Goal: Entertainment & Leisure: Browse casually

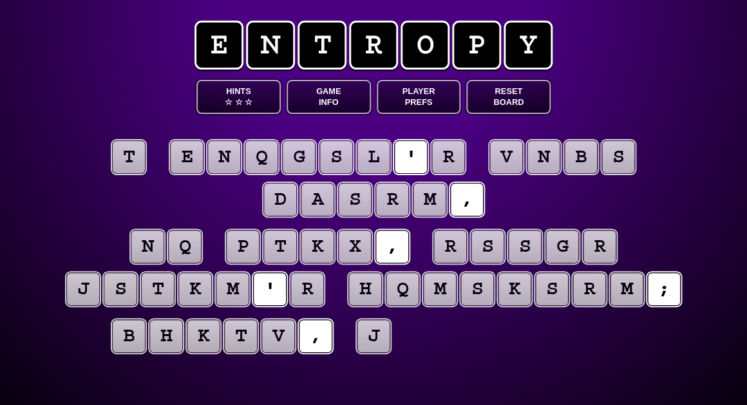
click at [128, 165] on puzzle-tile "t" at bounding box center [128, 156] width 33 height 33
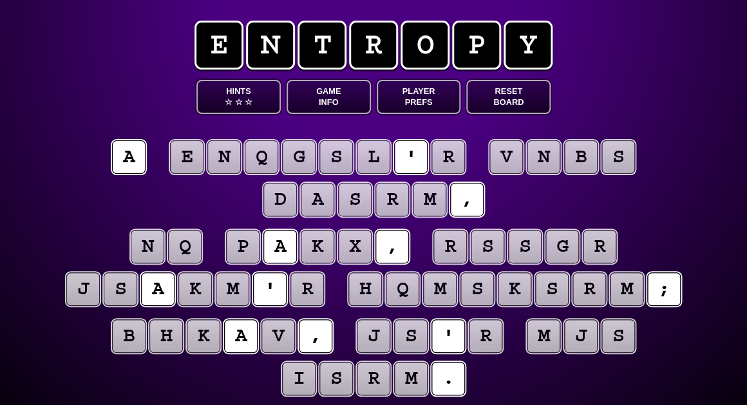
click at [436, 152] on puzzle-tile "r" at bounding box center [447, 156] width 33 height 33
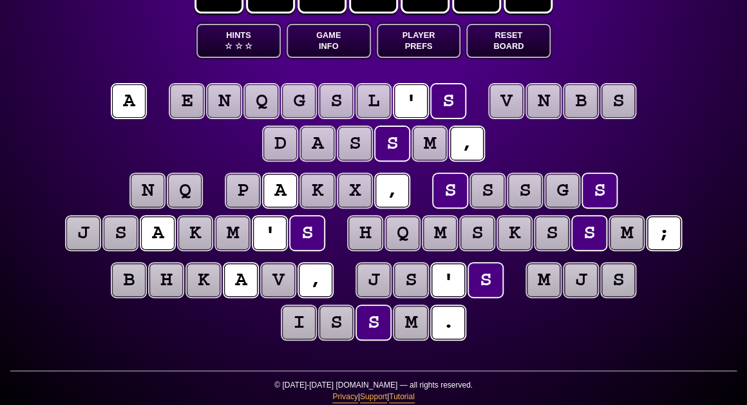
scroll to position [57, 0]
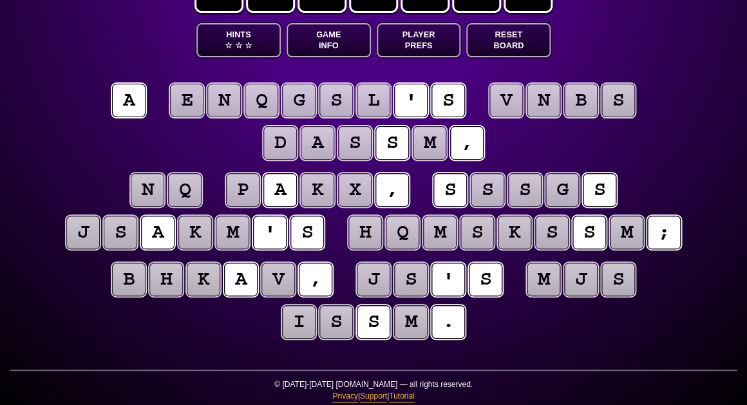
click at [431, 140] on puzzle-tile "m" at bounding box center [429, 142] width 33 height 33
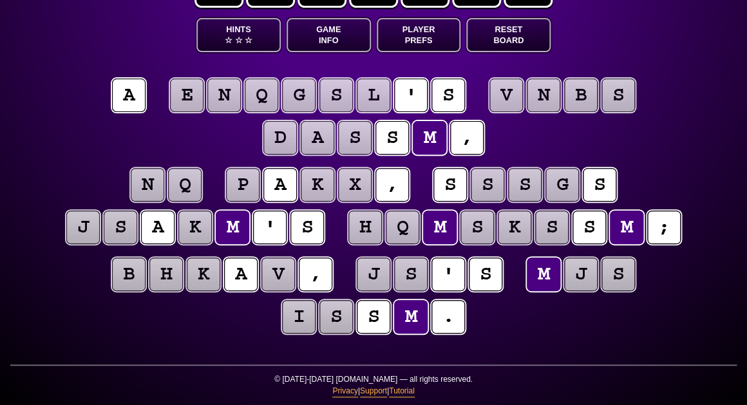
scroll to position [62, 0]
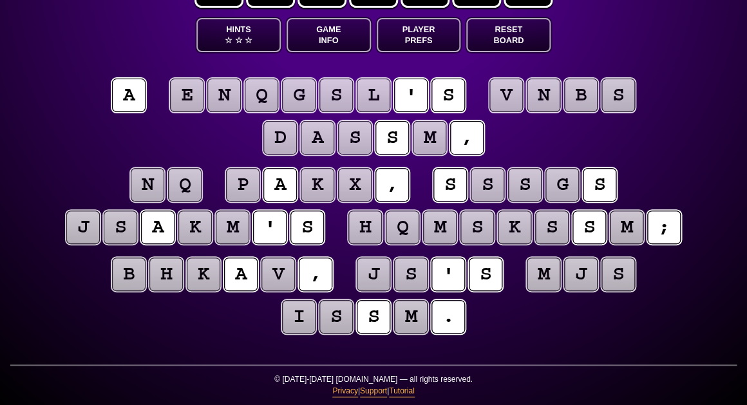
click at [415, 274] on puzzle-tile "s" at bounding box center [410, 274] width 33 height 33
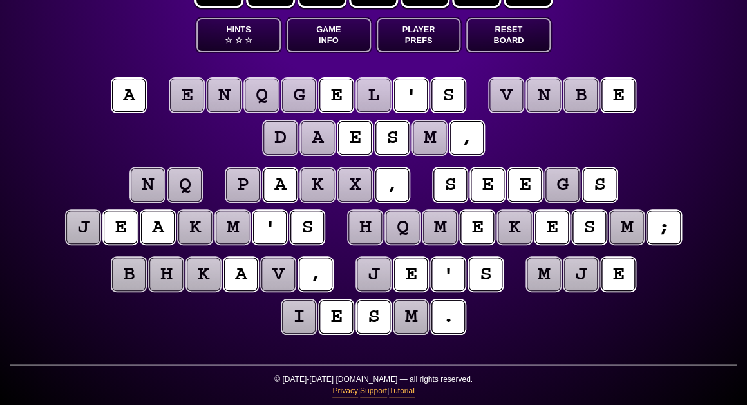
click at [59, 160] on entropy-puzzle "a e n q g e l ' s v n b e d a e s m , n q p a k x , s e e g s j e a k m ' s h q…" at bounding box center [373, 208] width 659 height 312
click at [373, 279] on puzzle-tile "j" at bounding box center [373, 274] width 33 height 33
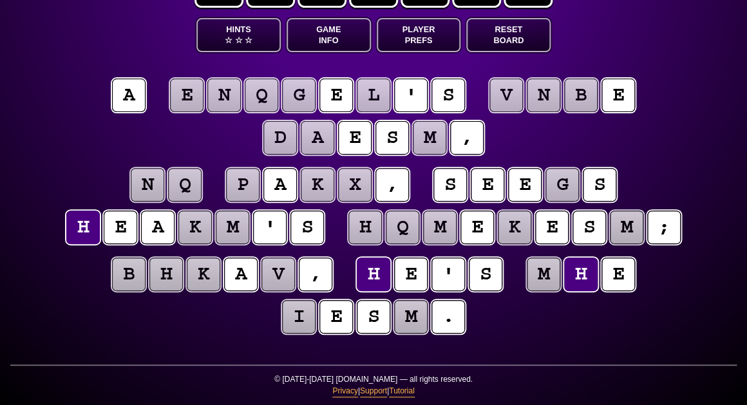
scroll to position [62, 0]
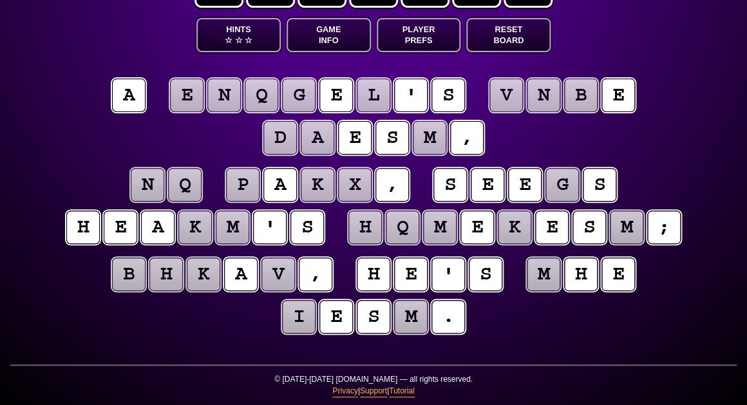
click at [549, 275] on puzzle-tile "m" at bounding box center [543, 274] width 33 height 33
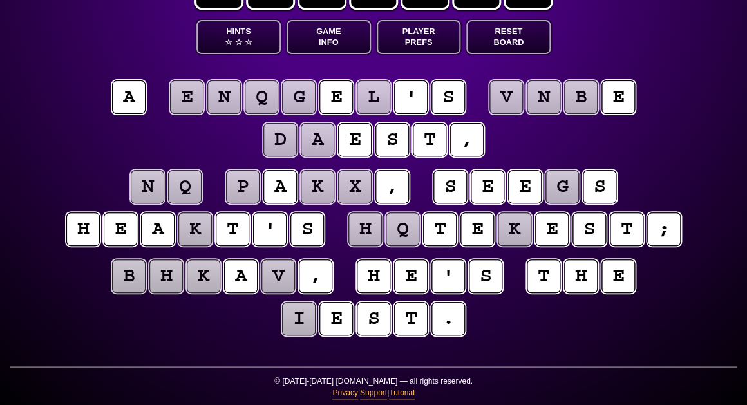
click at [196, 226] on puzzle-tile "k" at bounding box center [194, 228] width 33 height 33
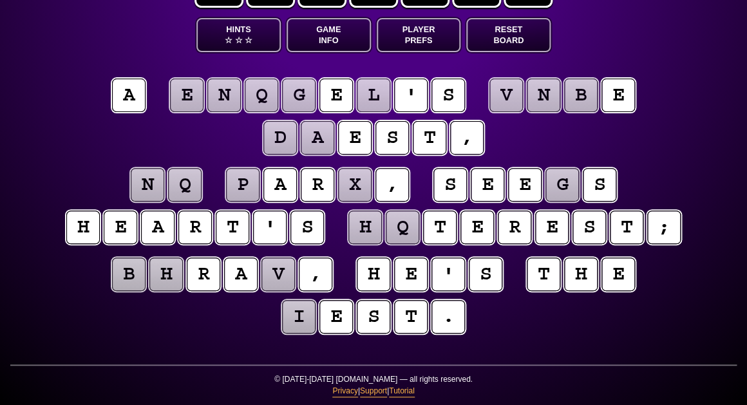
click at [295, 313] on puzzle-tile "i" at bounding box center [298, 316] width 33 height 33
click at [198, 311] on puzzle-line "b h r a v , h e ' s t h e i e s t ." at bounding box center [373, 296] width 659 height 84
click at [369, 232] on puzzle-tile "h" at bounding box center [364, 227] width 33 height 33
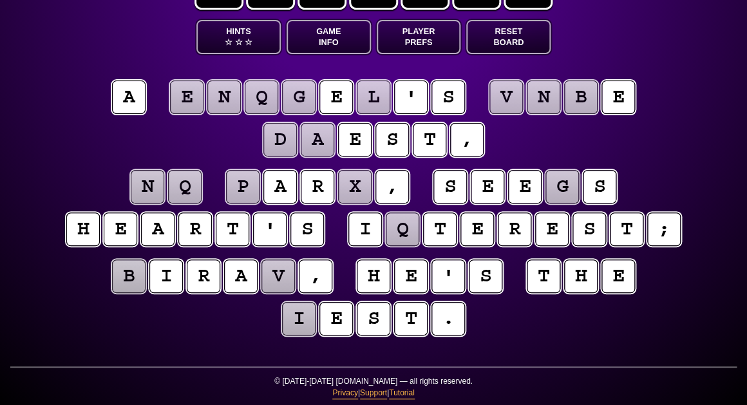
scroll to position [59, 1]
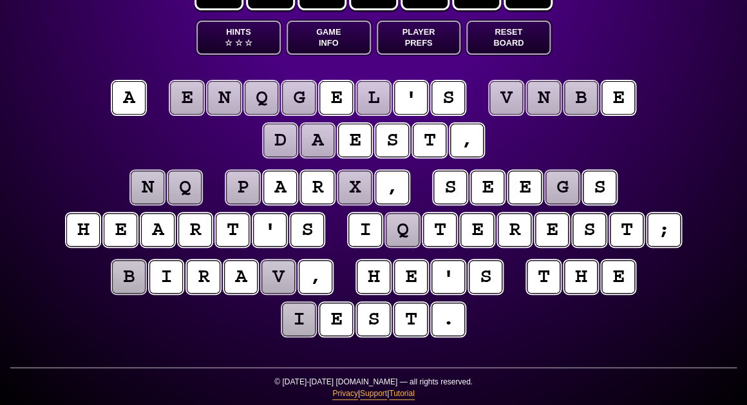
click at [409, 226] on puzzle-tile "q" at bounding box center [402, 229] width 33 height 33
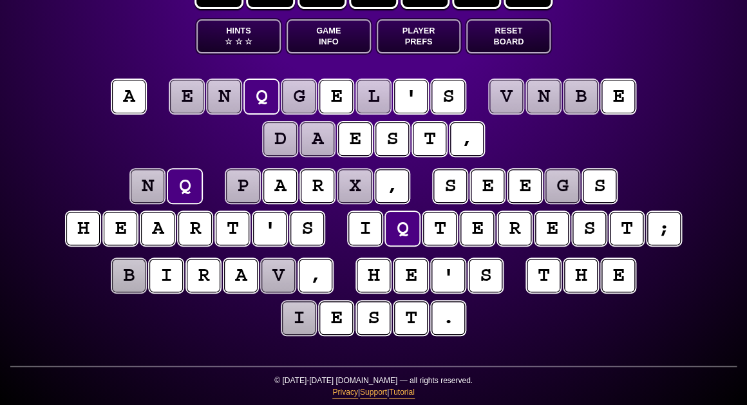
scroll to position [62, 0]
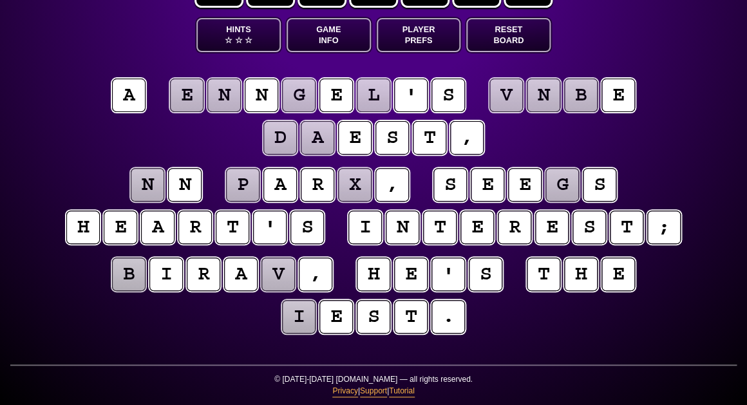
click at [704, 141] on div "e n t r o p y Hints ☆ ☆ ☆ Game Info Player Prefs Reset Board a e n n g e l ' s …" at bounding box center [373, 171] width 747 height 467
click at [130, 283] on puzzle-tile "b" at bounding box center [128, 274] width 33 height 33
click at [269, 275] on puzzle-tile "v" at bounding box center [277, 274] width 33 height 33
click at [544, 104] on puzzle-tile "n" at bounding box center [543, 95] width 33 height 33
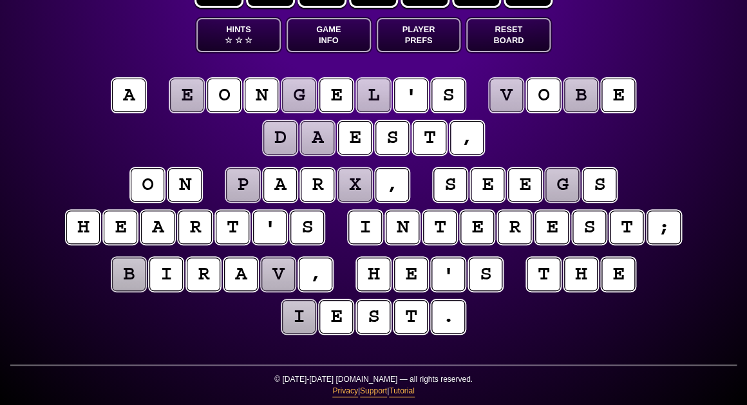
click at [506, 102] on puzzle-tile "v" at bounding box center [505, 95] width 33 height 33
click at [579, 95] on puzzle-tile "b" at bounding box center [580, 95] width 33 height 33
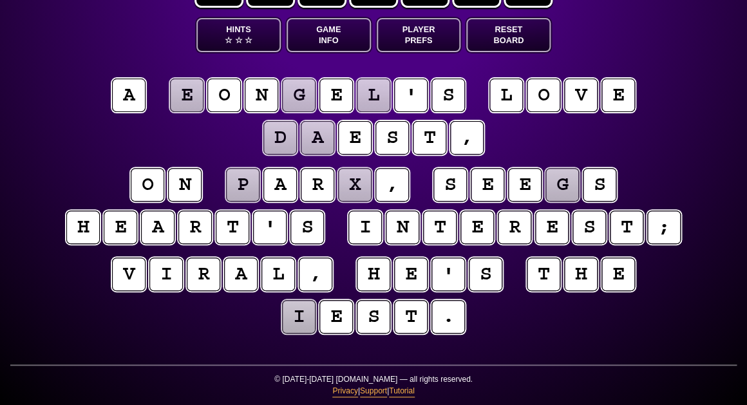
click at [57, 170] on puzzle-line "o n p a r x , s e e g s h e a r t ' s i n t e r e s t ;" at bounding box center [373, 207] width 659 height 84
click at [191, 98] on puzzle-tile "e" at bounding box center [186, 95] width 33 height 33
click at [296, 91] on puzzle-tile "g" at bounding box center [298, 95] width 33 height 33
click at [254, 133] on puzzle-line "a e o n g e l ' s l o v e d a e s t ," at bounding box center [373, 117] width 659 height 84
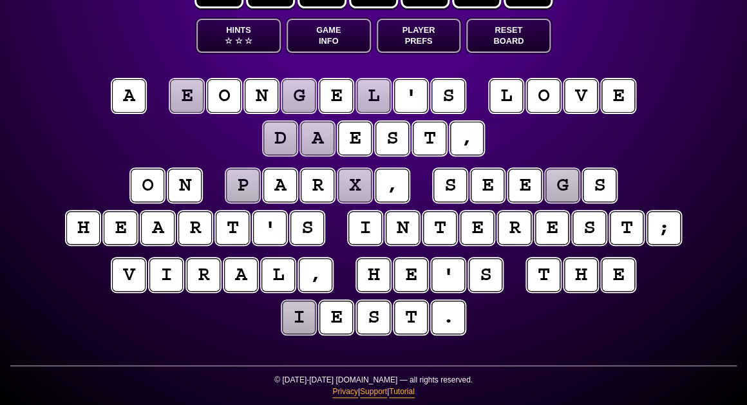
click at [298, 319] on puzzle-tile "i" at bounding box center [298, 317] width 33 height 33
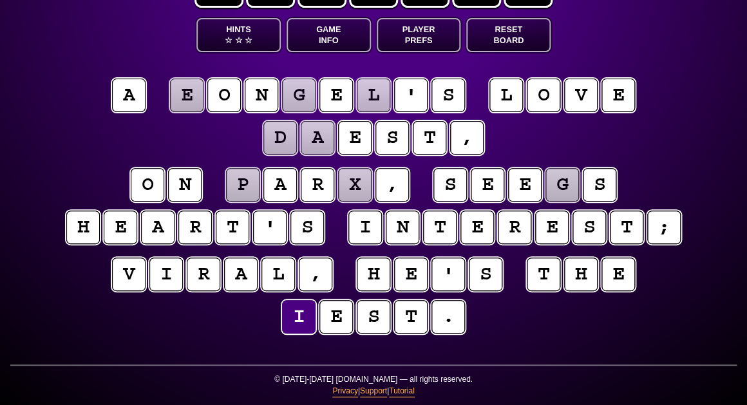
scroll to position [62, 0]
click at [248, 184] on puzzle-tile "p" at bounding box center [242, 184] width 33 height 33
click at [357, 192] on puzzle-tile "x" at bounding box center [354, 184] width 33 height 33
click at [559, 189] on puzzle-tile "g" at bounding box center [561, 184] width 33 height 33
click at [328, 142] on puzzle-tile "a" at bounding box center [317, 137] width 33 height 33
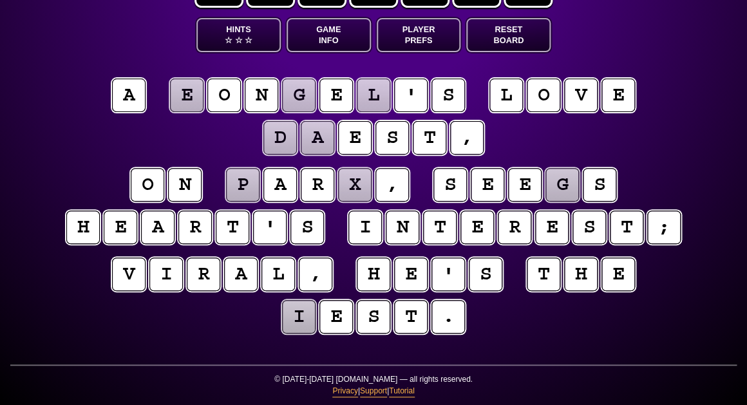
click at [271, 138] on puzzle-tile "d" at bounding box center [279, 137] width 33 height 33
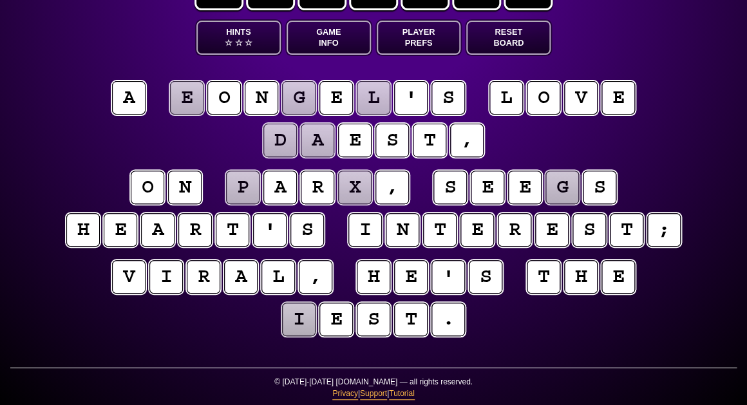
click at [303, 100] on puzzle-tile "g" at bounding box center [298, 97] width 33 height 33
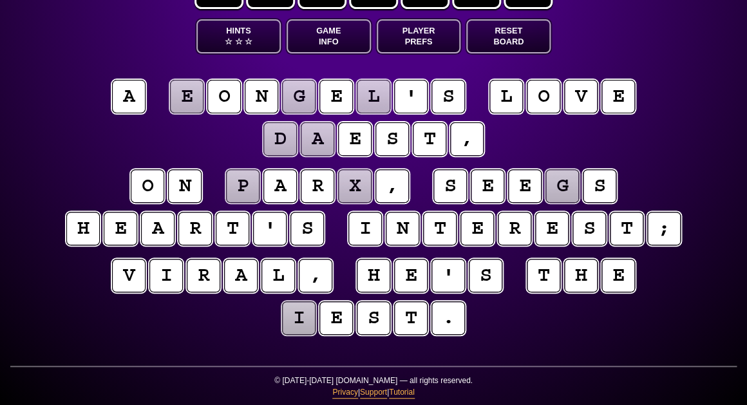
scroll to position [60, 0]
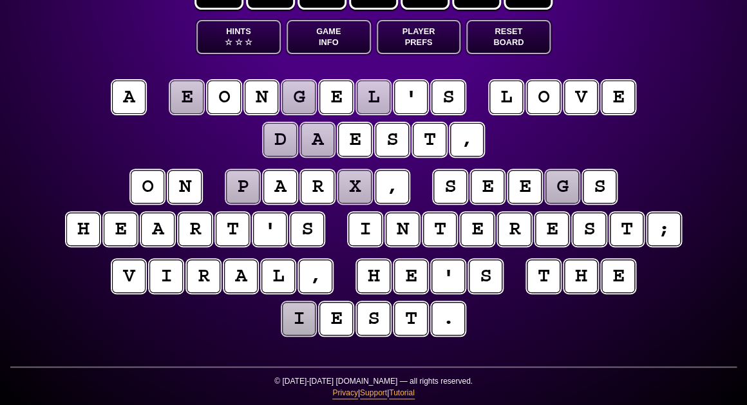
click at [373, 94] on puzzle-tile "l" at bounding box center [373, 96] width 33 height 33
click at [183, 95] on puzzle-tile "e" at bounding box center [186, 96] width 33 height 33
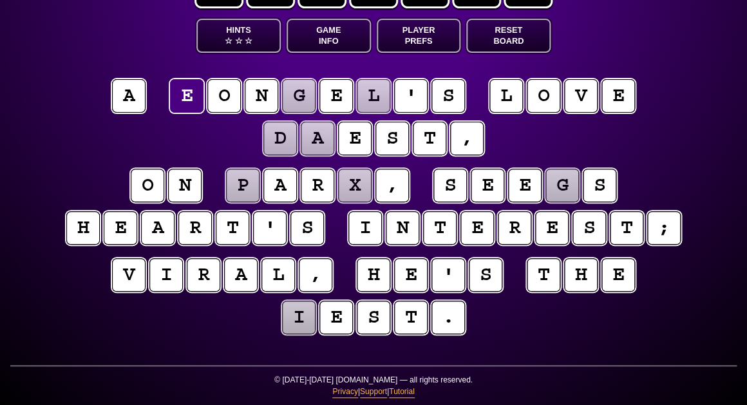
scroll to position [62, 1]
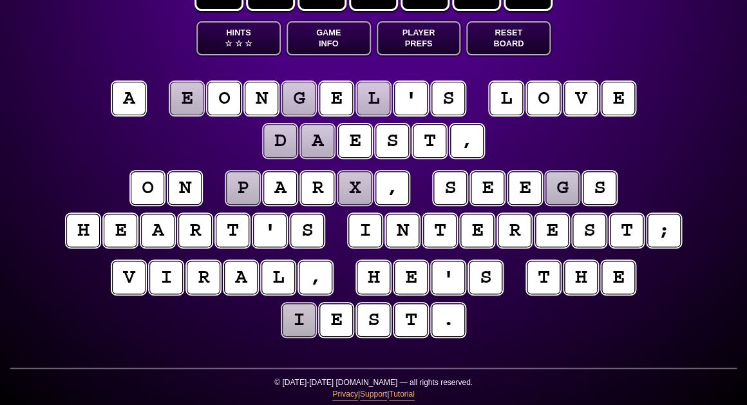
click at [113, 156] on puzzle-line "a e o n g e l ' s l o v e d a e s t ," at bounding box center [373, 121] width 659 height 84
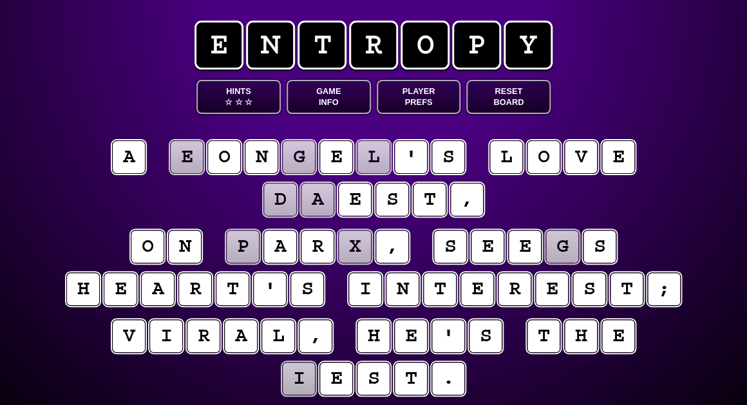
scroll to position [0, 0]
click at [347, 93] on button "Game Info" at bounding box center [328, 97] width 84 height 34
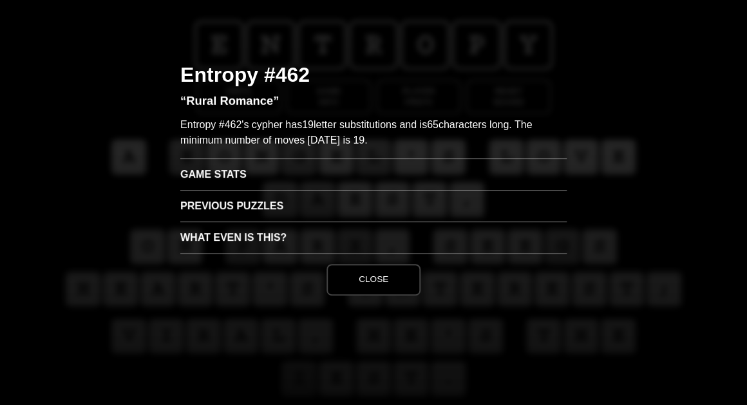
scroll to position [1, 0]
click at [257, 171] on h3 "Game Stats" at bounding box center [373, 174] width 386 height 32
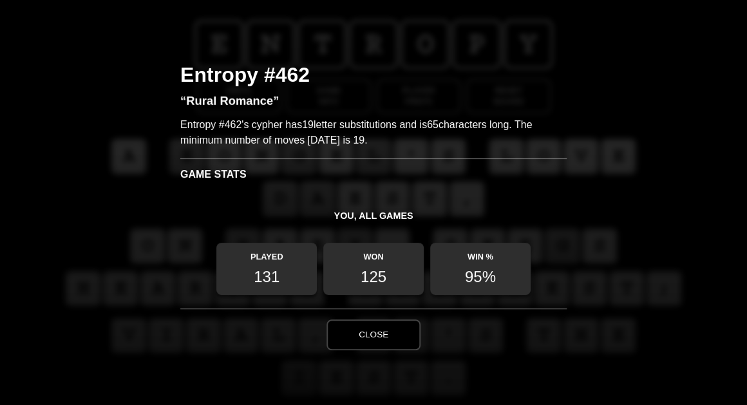
scroll to position [0, 0]
click at [361, 328] on button "Close" at bounding box center [373, 334] width 94 height 31
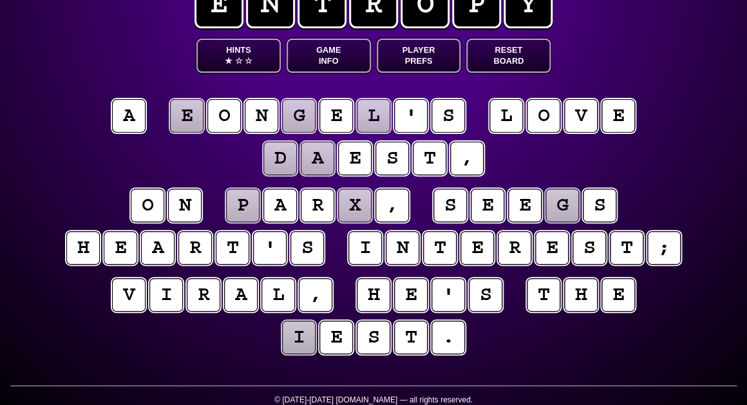
scroll to position [41, 0]
click at [248, 52] on button "Hints ★ ☆ ☆" at bounding box center [238, 56] width 84 height 34
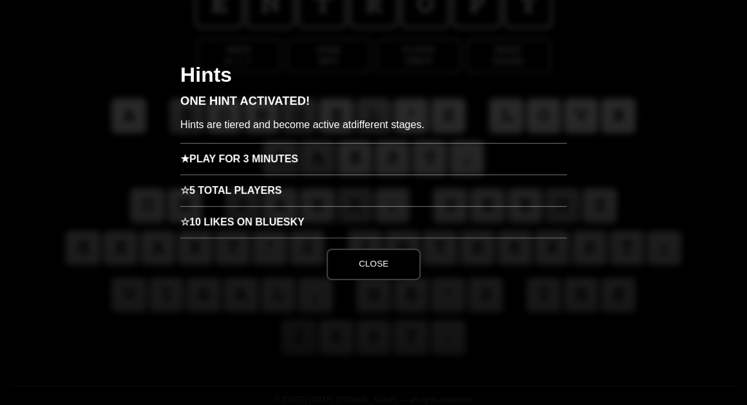
scroll to position [0, 0]
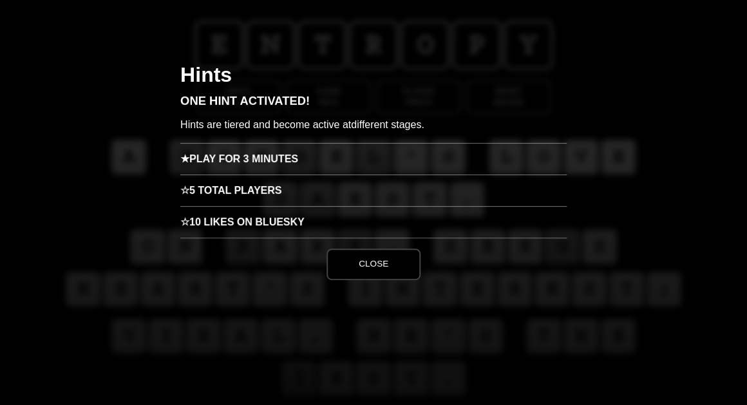
click at [253, 158] on h3 "★ Play for 3 minutes" at bounding box center [373, 159] width 386 height 32
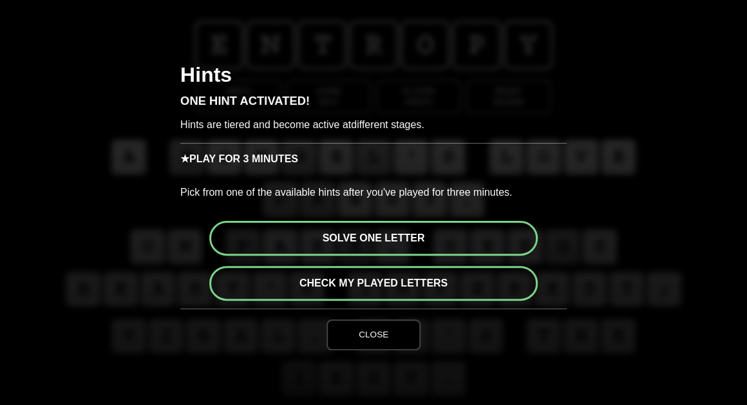
click at [388, 238] on button "Solve one letter" at bounding box center [373, 238] width 328 height 35
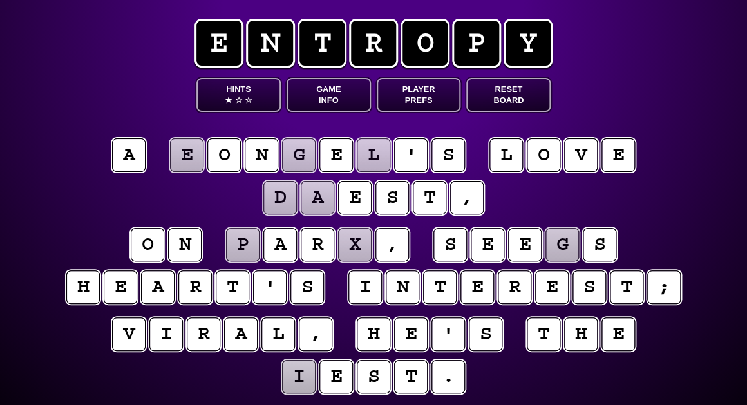
scroll to position [1, 0]
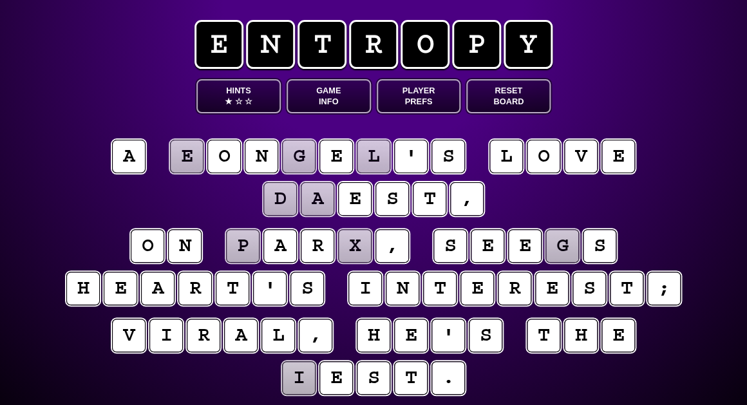
click at [300, 158] on puzzle-tile "g" at bounding box center [298, 156] width 34 height 34
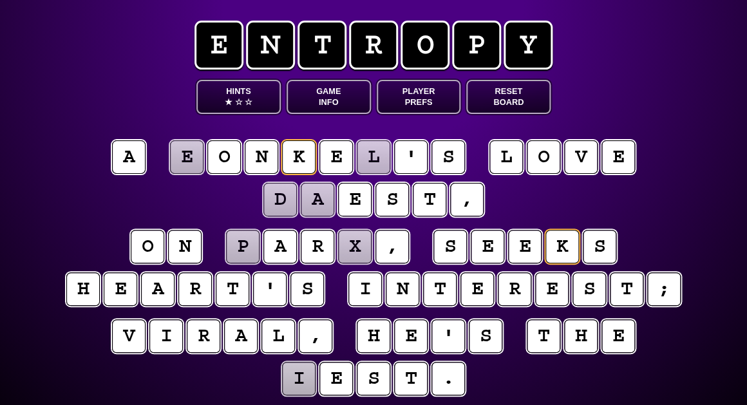
scroll to position [0, 0]
click at [107, 209] on puzzle-line "a e o n k e l ' s l o v e d a e s t ," at bounding box center [373, 179] width 659 height 84
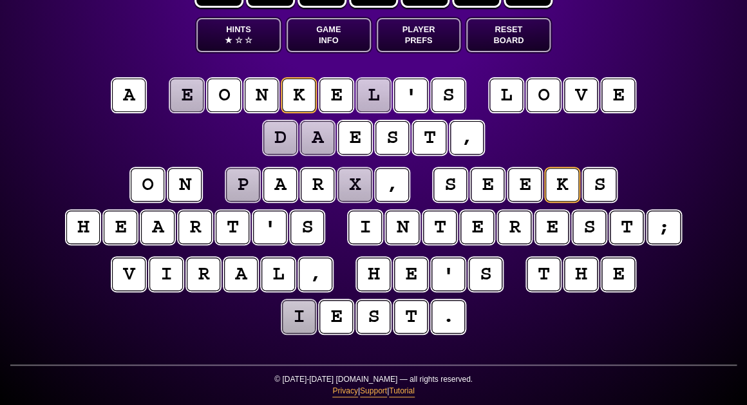
scroll to position [62, 0]
click at [294, 318] on puzzle-tile "i" at bounding box center [298, 316] width 35 height 35
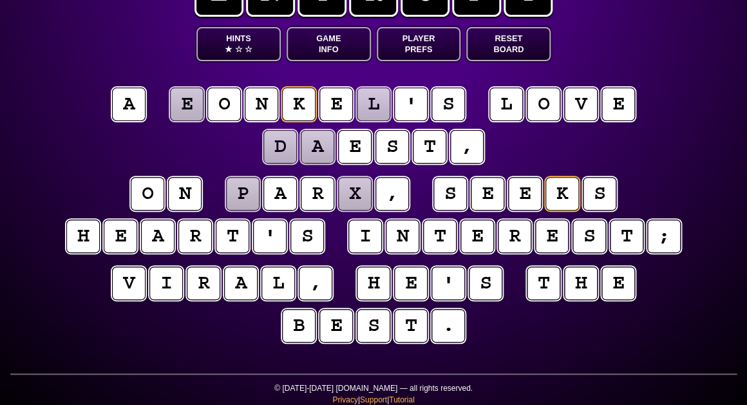
click at [117, 210] on puzzle-line "o n p a r x , s e e k s h e a r t ' s i n t e r e s t ;" at bounding box center [373, 216] width 659 height 84
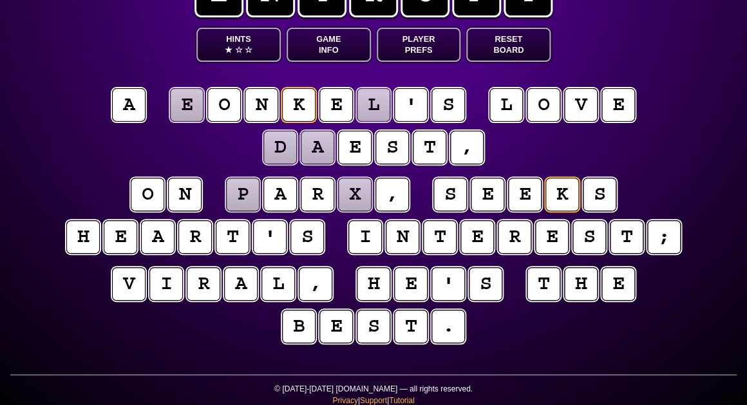
click at [189, 105] on puzzle-tile "e" at bounding box center [186, 105] width 35 height 35
click at [380, 97] on puzzle-tile "l" at bounding box center [373, 105] width 34 height 34
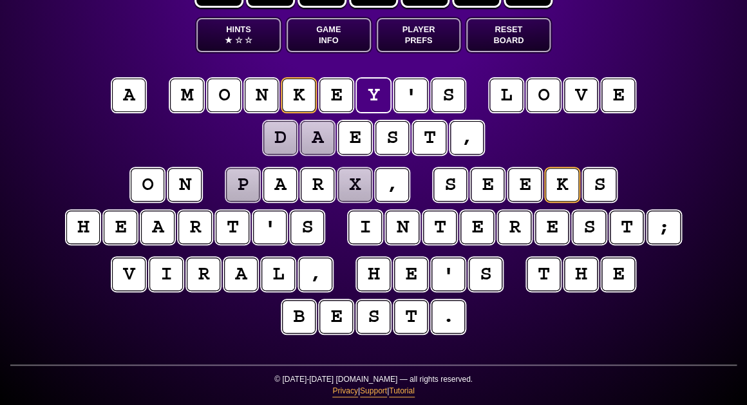
scroll to position [62, 1]
click at [190, 141] on puzzle-line "a m o n k e y ' s l o v e d a e s t ," at bounding box center [373, 117] width 659 height 84
click at [286, 142] on puzzle-tile "d" at bounding box center [280, 137] width 35 height 35
click at [314, 142] on puzzle-tile "a" at bounding box center [317, 137] width 35 height 35
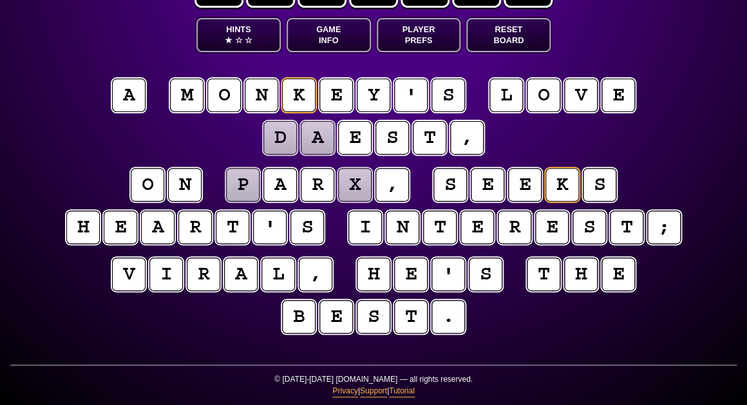
click at [232, 150] on puzzle-line "a m o n k e y ' s l o v e d a e s t ," at bounding box center [373, 117] width 659 height 84
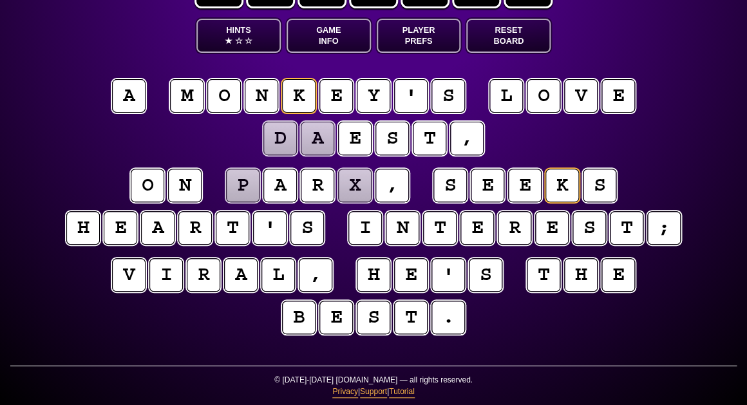
click at [285, 144] on puzzle-tile "d" at bounding box center [280, 137] width 35 height 35
click at [319, 144] on puzzle-tile "a" at bounding box center [317, 138] width 34 height 34
click at [135, 133] on puzzle-line "a m o n k e y ' s l o v e q u e s t ," at bounding box center [373, 118] width 659 height 84
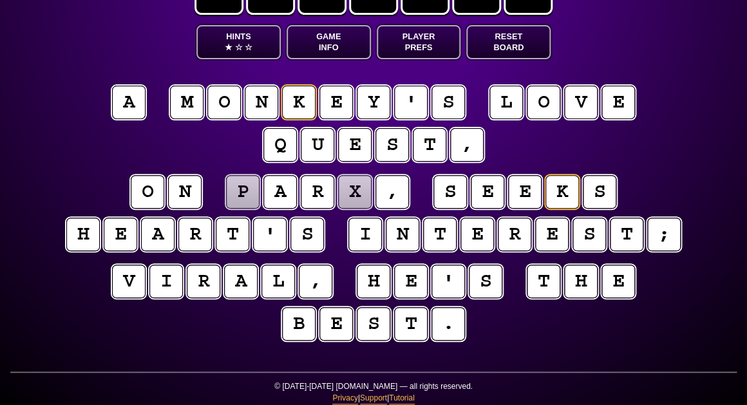
scroll to position [59, 0]
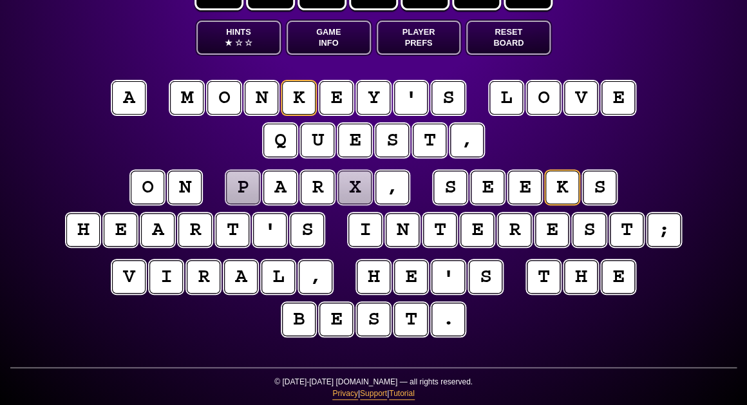
click at [247, 194] on puzzle-tile "p" at bounding box center [242, 187] width 33 height 33
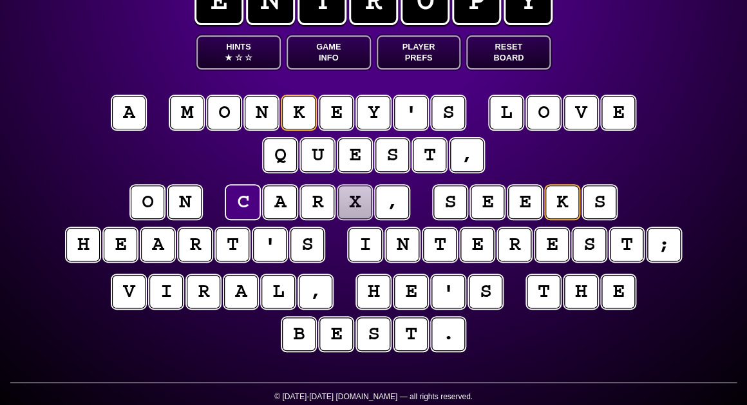
scroll to position [42, 0]
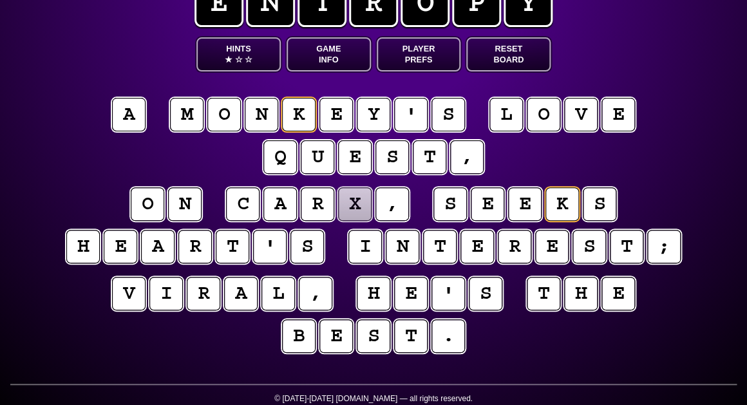
click at [349, 204] on puzzle-tile "x" at bounding box center [354, 203] width 33 height 33
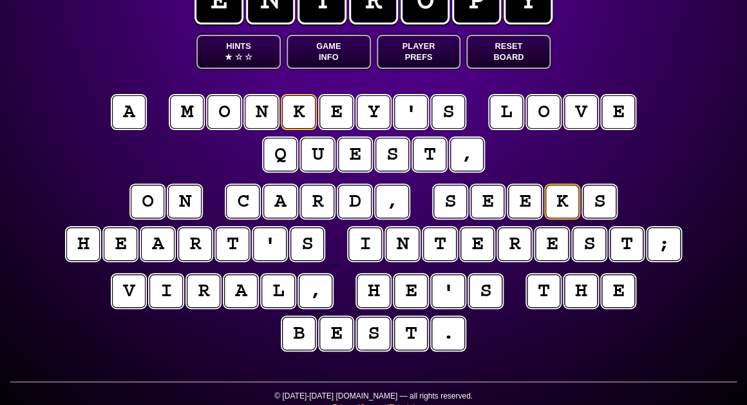
click at [71, 158] on puzzle-line "a m o n k e y ' s l o v e q u e s t ," at bounding box center [373, 134] width 659 height 84
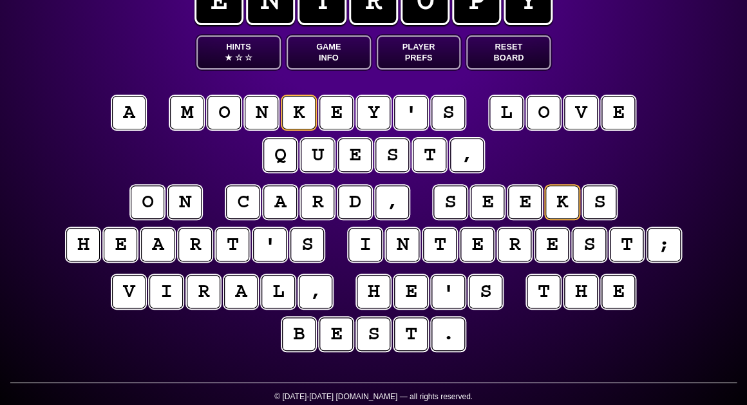
click at [248, 205] on puzzle-tile "c" at bounding box center [242, 201] width 33 height 33
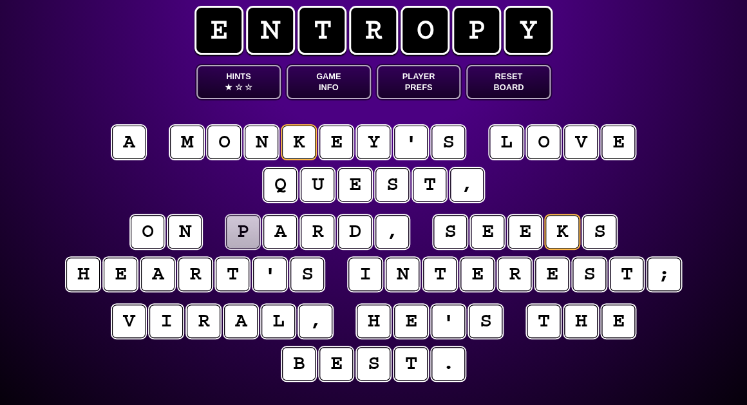
scroll to position [15, 0]
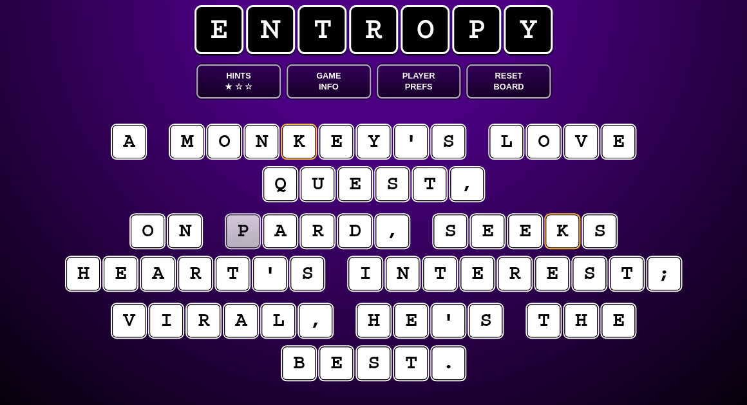
click at [361, 236] on puzzle-tile "d" at bounding box center [354, 231] width 34 height 34
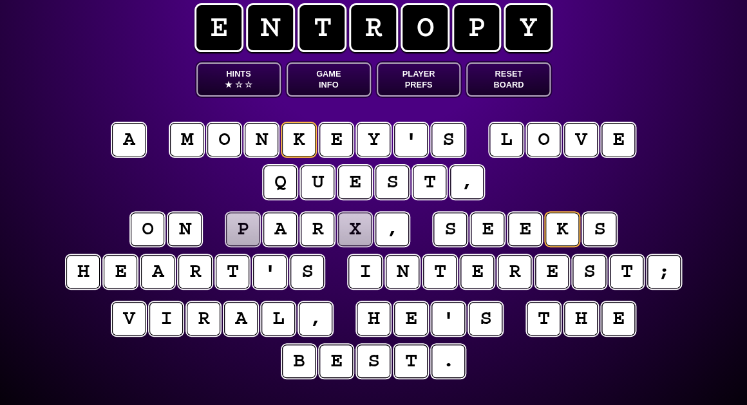
scroll to position [17, 1]
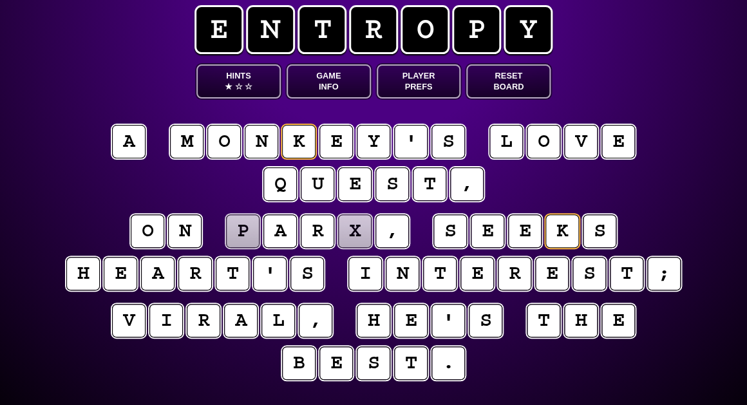
click at [249, 241] on puzzle-tile "p" at bounding box center [242, 230] width 33 height 33
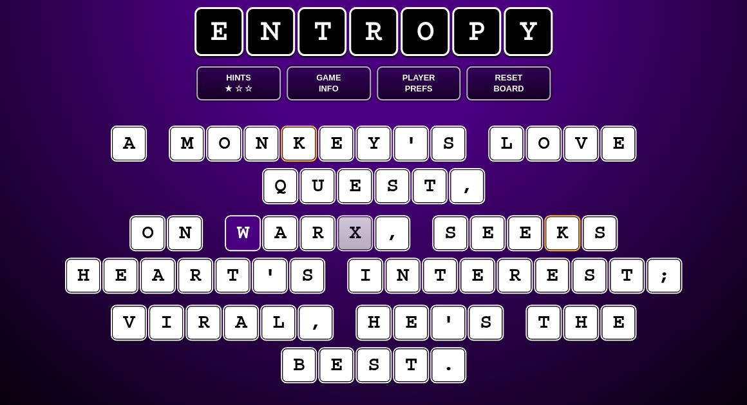
scroll to position [15, 0]
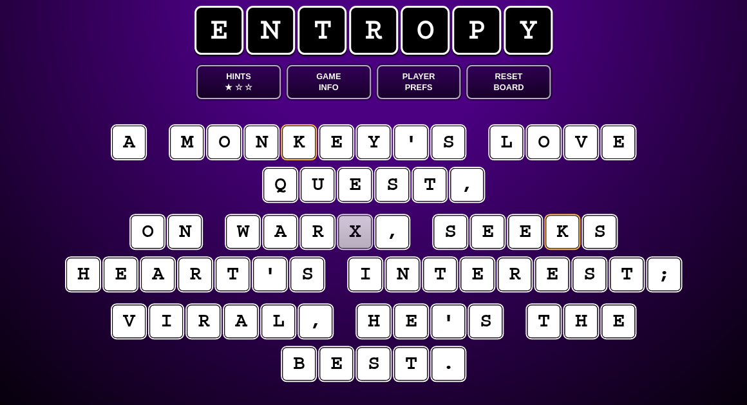
click at [350, 243] on puzzle-tile "x" at bounding box center [354, 231] width 33 height 33
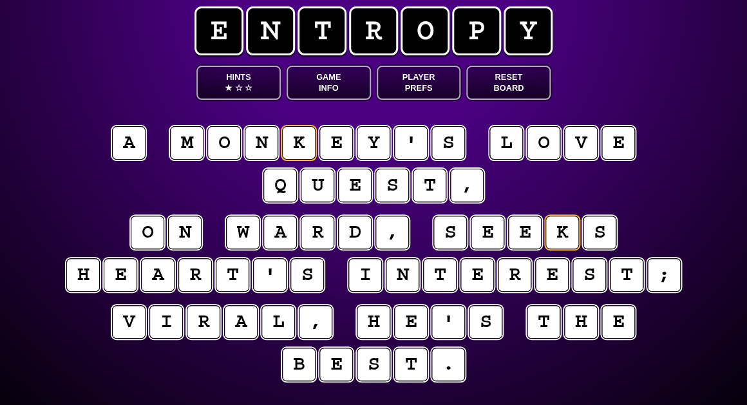
click at [100, 187] on puzzle-line "a m o n k e y ' s l o v e q u e s t ," at bounding box center [373, 165] width 659 height 84
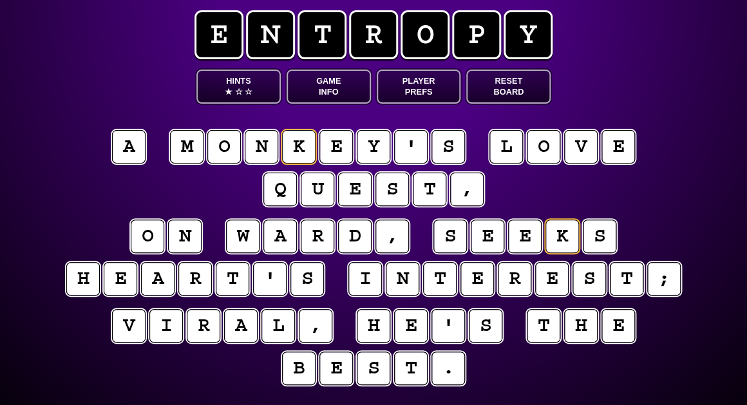
click at [253, 239] on puzzle-tile "w" at bounding box center [242, 236] width 33 height 33
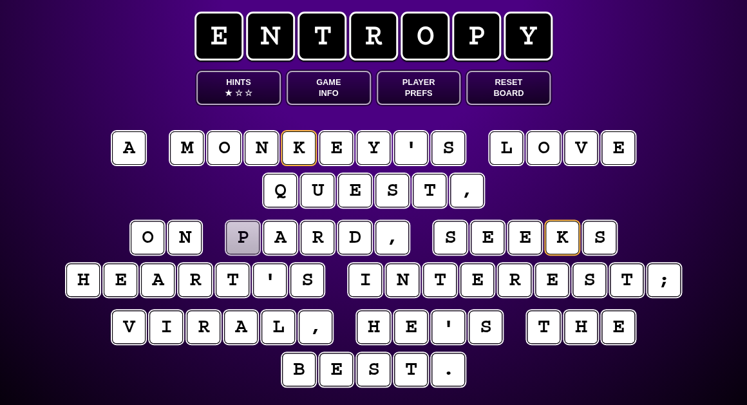
click at [352, 236] on puzzle-tile "d" at bounding box center [354, 237] width 33 height 33
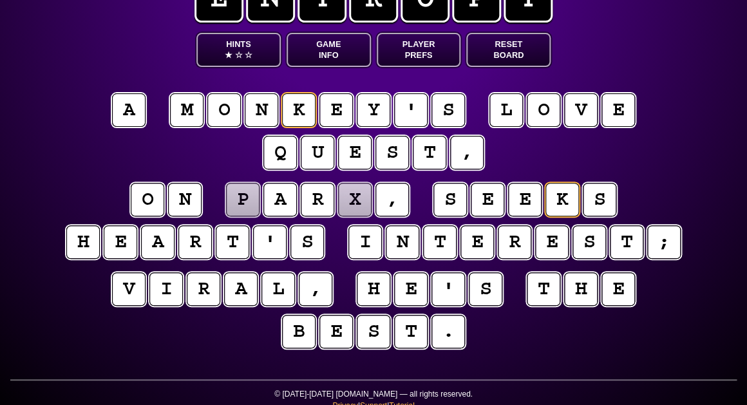
scroll to position [46, 0]
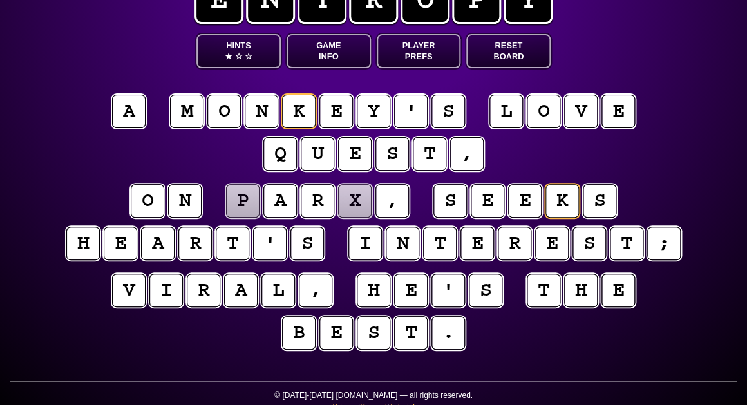
type input "**********"
click at [299, 57] on button "Game Info" at bounding box center [328, 51] width 84 height 34
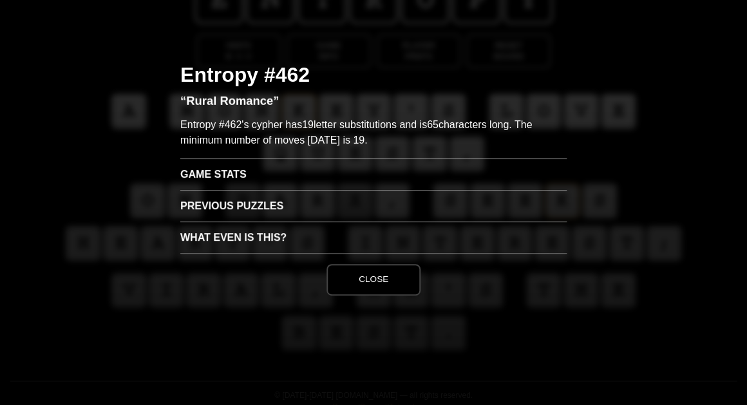
scroll to position [0, 0]
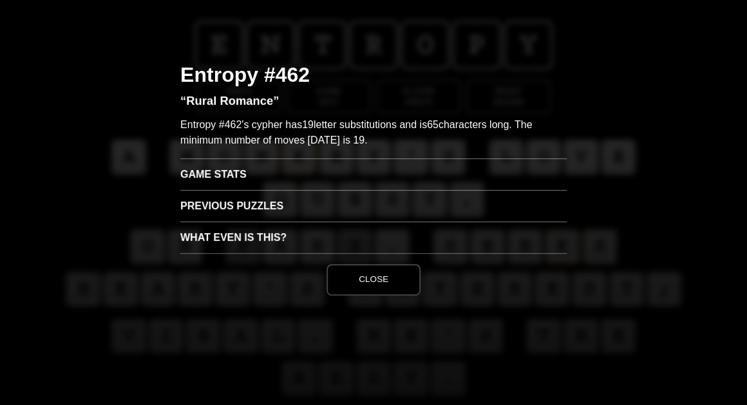
click at [373, 277] on button "Close" at bounding box center [373, 279] width 94 height 31
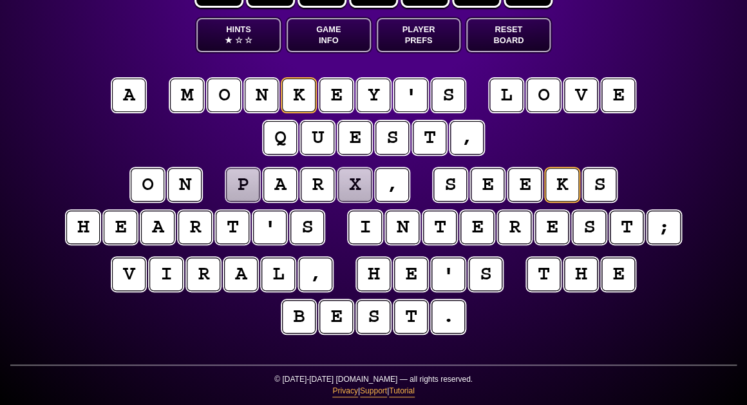
scroll to position [62, 0]
